Goal: Task Accomplishment & Management: Use online tool/utility

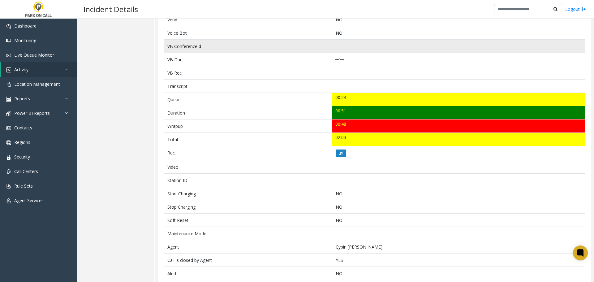
scroll to position [166, 0]
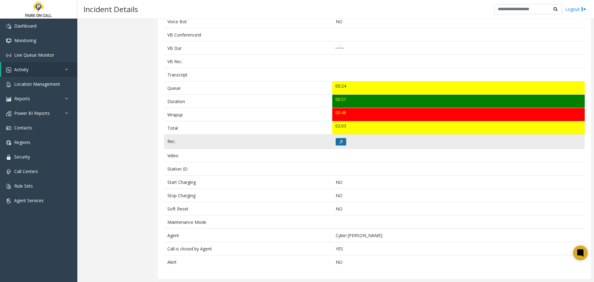
click at [340, 142] on icon at bounding box center [341, 142] width 3 height 4
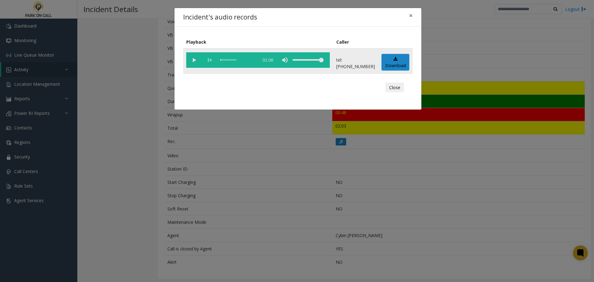
click at [192, 61] on vg-play-pause at bounding box center [193, 59] width 15 height 15
click at [395, 87] on button "Close" at bounding box center [395, 88] width 19 height 10
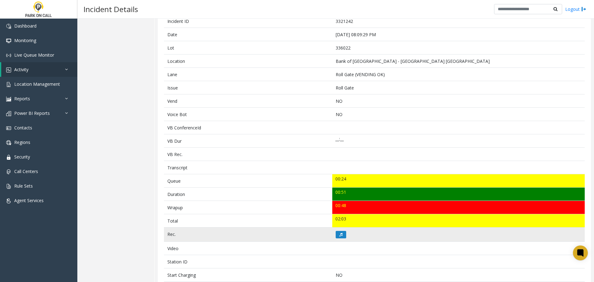
scroll to position [42, 0]
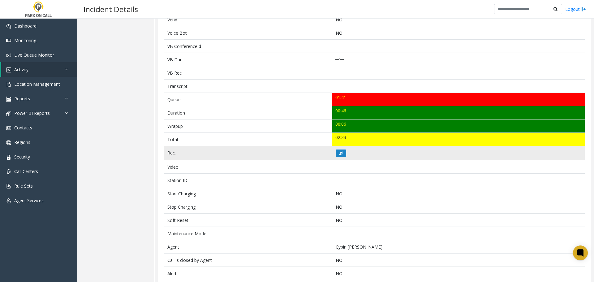
scroll to position [166, 0]
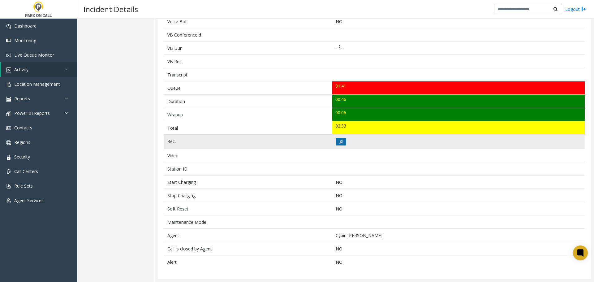
click at [344, 141] on button at bounding box center [341, 141] width 11 height 7
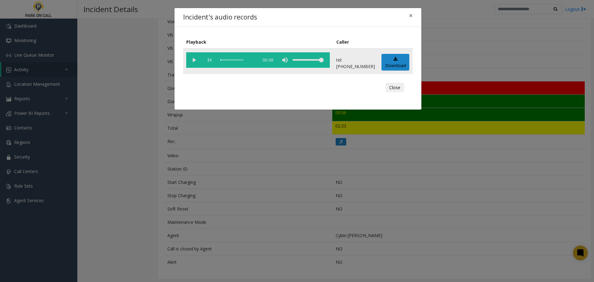
click at [196, 59] on vg-play-pause at bounding box center [193, 59] width 15 height 15
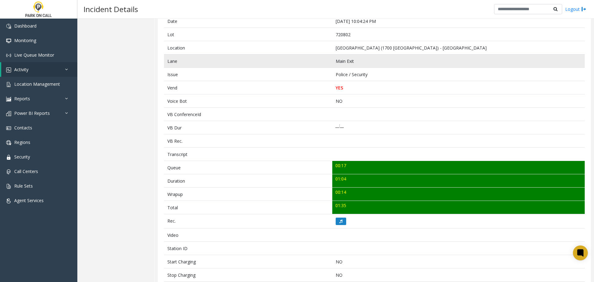
scroll to position [93, 0]
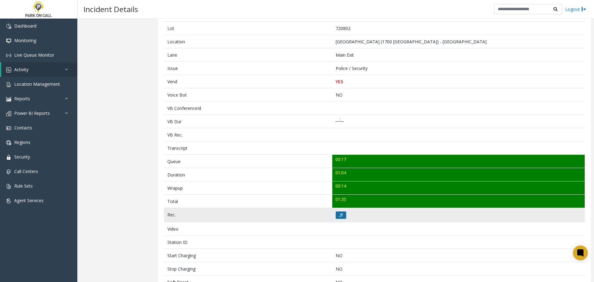
click at [343, 215] on button at bounding box center [341, 214] width 11 height 7
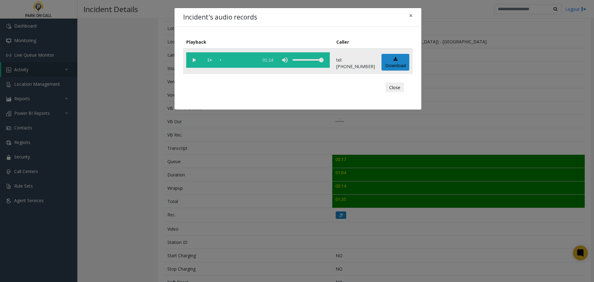
click at [194, 59] on vg-play-pause at bounding box center [193, 59] width 15 height 15
click at [227, 60] on div "scrub bar" at bounding box center [237, 59] width 35 height 15
click at [396, 84] on button "Close" at bounding box center [395, 88] width 19 height 10
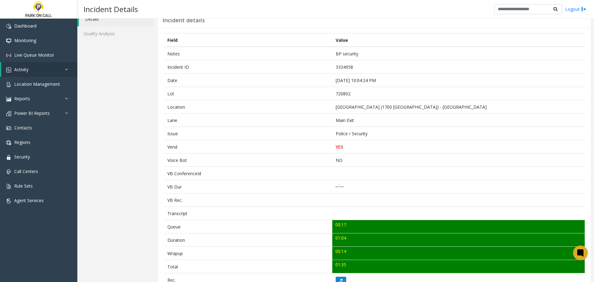
scroll to position [0, 0]
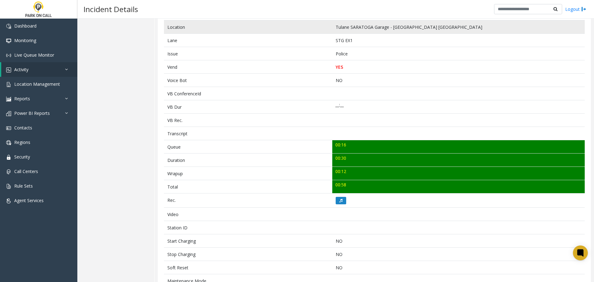
scroll to position [155, 0]
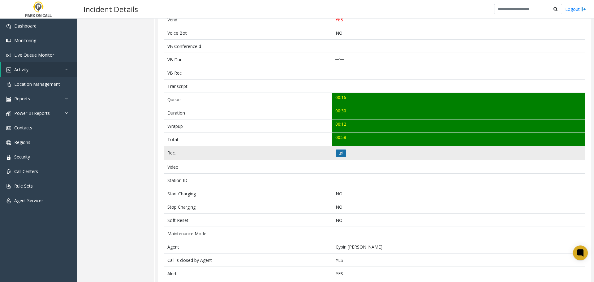
click at [340, 153] on icon at bounding box center [341, 153] width 3 height 4
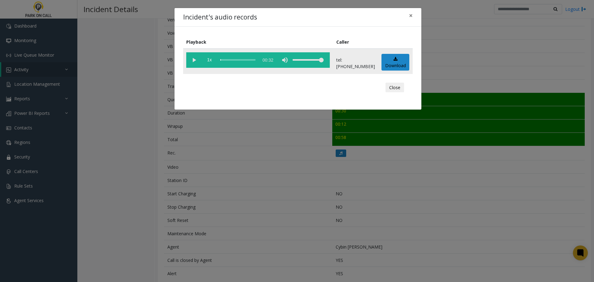
click at [194, 62] on vg-play-pause at bounding box center [193, 59] width 15 height 15
click at [396, 88] on button "Close" at bounding box center [395, 88] width 19 height 10
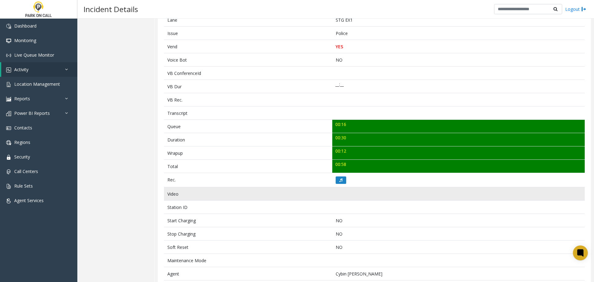
scroll to position [0, 0]
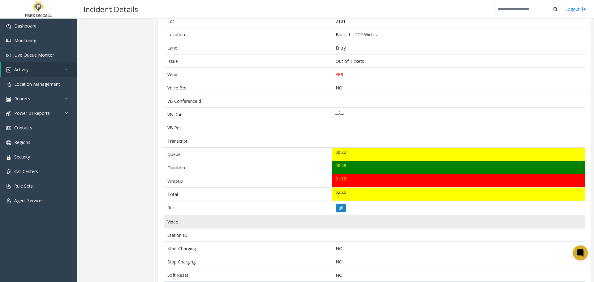
scroll to position [69, 0]
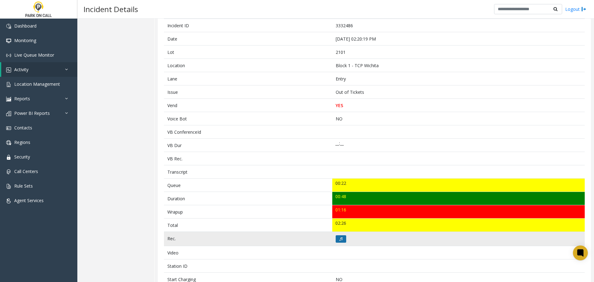
click at [343, 238] on button at bounding box center [341, 238] width 11 height 7
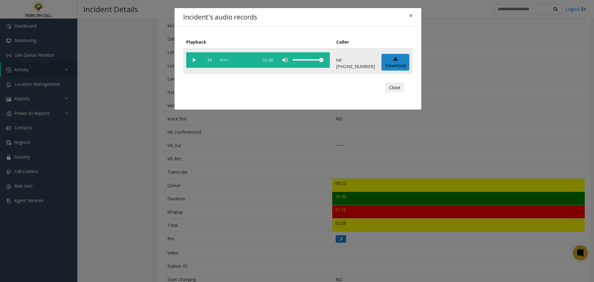
click at [197, 58] on vg-play-pause at bounding box center [193, 59] width 15 height 15
click at [398, 86] on button "Close" at bounding box center [395, 88] width 19 height 10
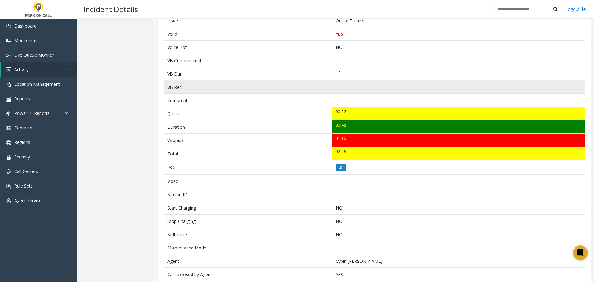
scroll to position [193, 0]
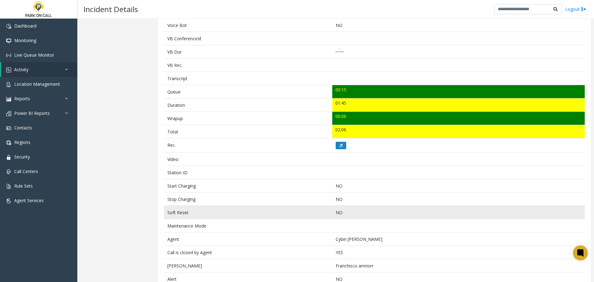
scroll to position [153, 0]
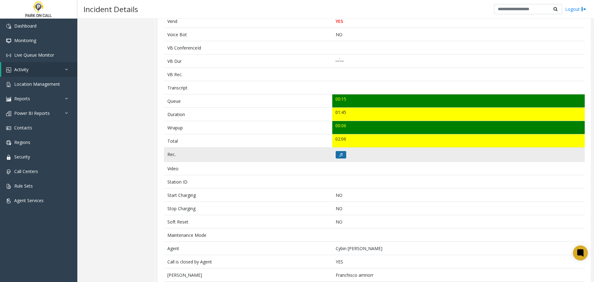
click at [340, 154] on icon at bounding box center [341, 155] width 3 height 4
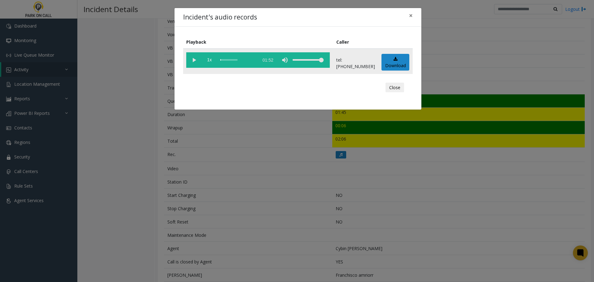
click at [198, 62] on vg-play-pause at bounding box center [193, 59] width 15 height 15
click at [226, 59] on div "scrub bar" at bounding box center [237, 59] width 35 height 15
drag, startPoint x: 396, startPoint y: 88, endPoint x: 392, endPoint y: 93, distance: 5.9
click at [396, 88] on button "Close" at bounding box center [395, 88] width 19 height 10
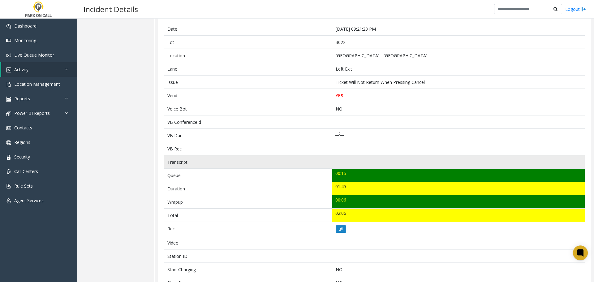
scroll to position [0, 0]
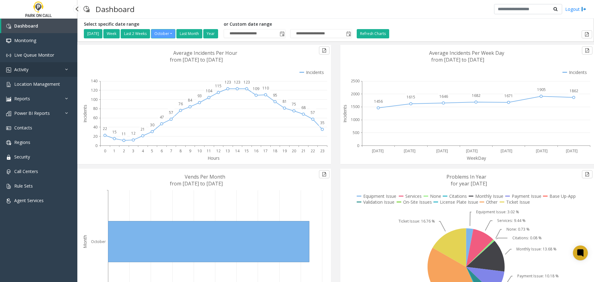
click at [26, 69] on span "Activity" at bounding box center [21, 70] width 14 height 6
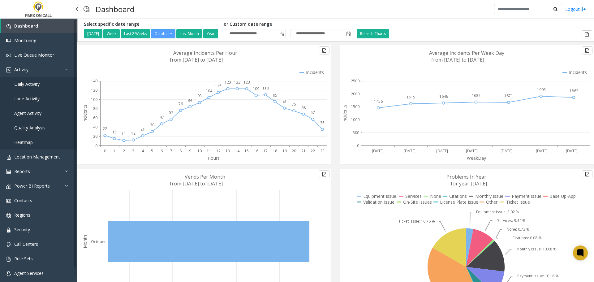
click at [31, 114] on span "Agent Activity" at bounding box center [27, 113] width 27 height 6
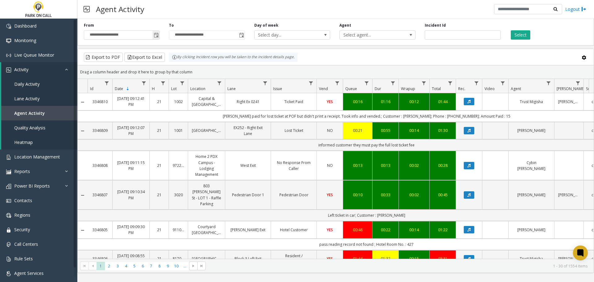
click at [158, 37] on span "Toggle popup" at bounding box center [156, 35] width 5 height 5
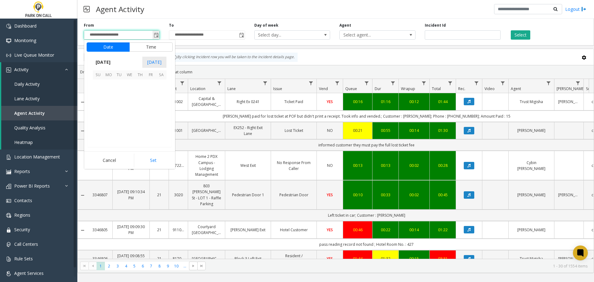
scroll to position [111163, 0]
click at [113, 63] on span "[DATE]" at bounding box center [103, 62] width 20 height 9
click at [102, 105] on span "Sep" at bounding box center [100, 104] width 15 height 15
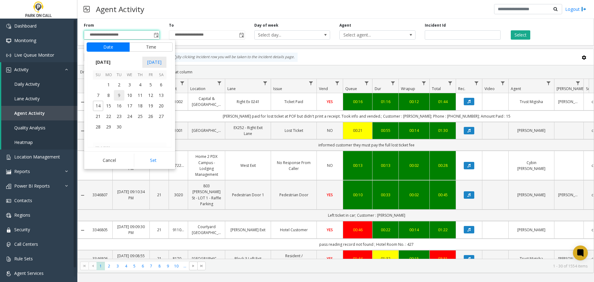
click at [117, 94] on span "9" at bounding box center [119, 95] width 11 height 11
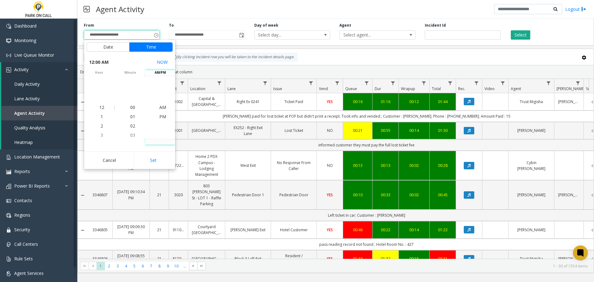
drag, startPoint x: 158, startPoint y: 159, endPoint x: 160, endPoint y: 153, distance: 6.5
click at [158, 159] on button "Set" at bounding box center [153, 161] width 39 height 14
type input "**********"
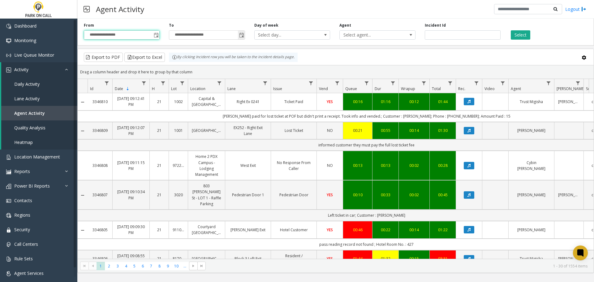
click at [242, 35] on span "Toggle popup" at bounding box center [241, 35] width 5 height 5
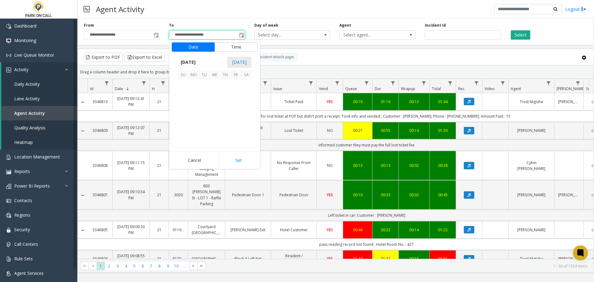
scroll to position [9, 0]
click at [245, 162] on button "Set" at bounding box center [238, 161] width 39 height 14
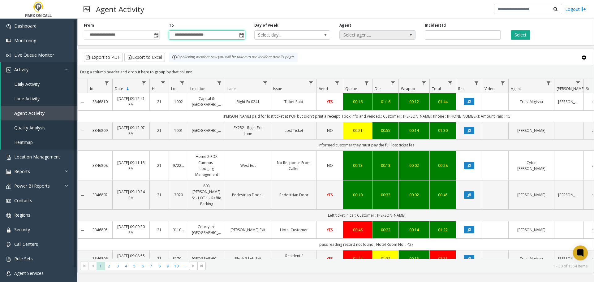
click at [410, 32] on span at bounding box center [411, 35] width 9 height 9
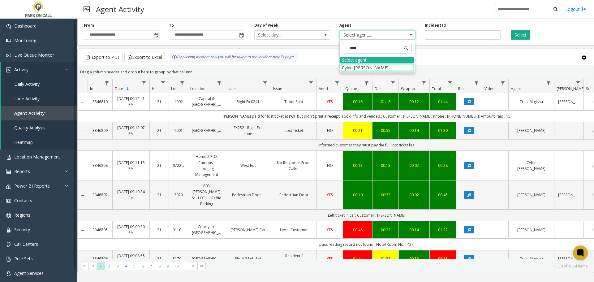
type input "*****"
click at [382, 69] on li "Cybin [PERSON_NAME]" at bounding box center [377, 67] width 74 height 8
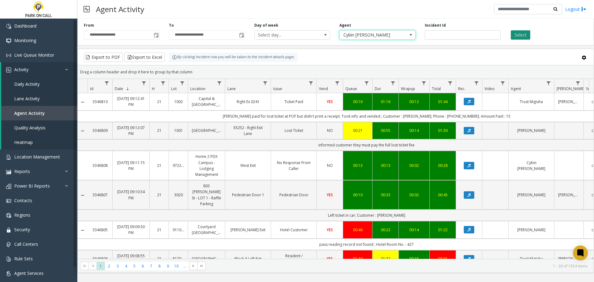
click at [521, 33] on button "Select" at bounding box center [520, 34] width 19 height 9
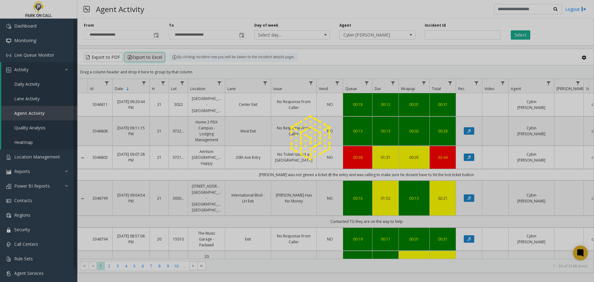
click at [145, 58] on app-root "**********" at bounding box center [297, 141] width 594 height 282
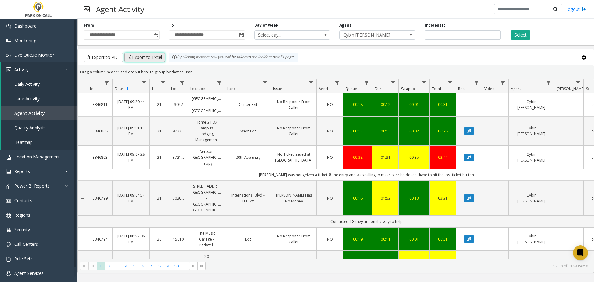
click at [143, 58] on button "Export to Excel" at bounding box center [144, 57] width 41 height 9
